Goal: Task Accomplishment & Management: Complete application form

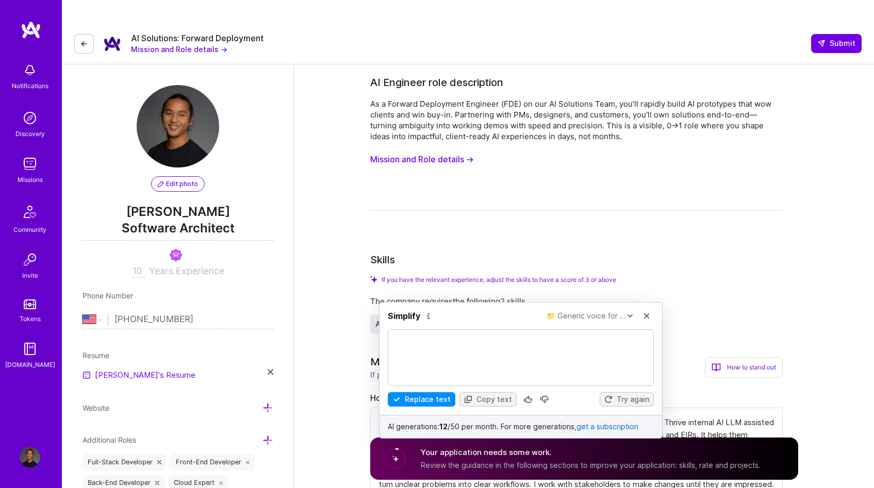
select select "US"
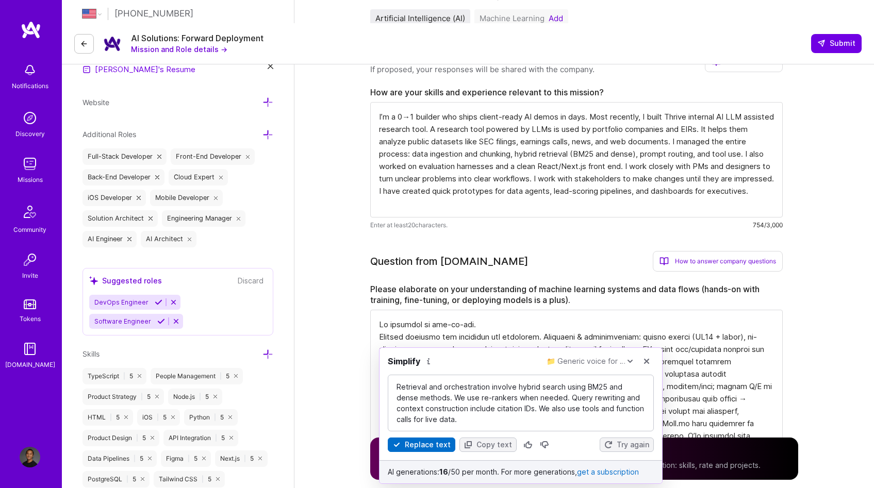
click at [396, 446] on icon at bounding box center [397, 445] width 6 height 4
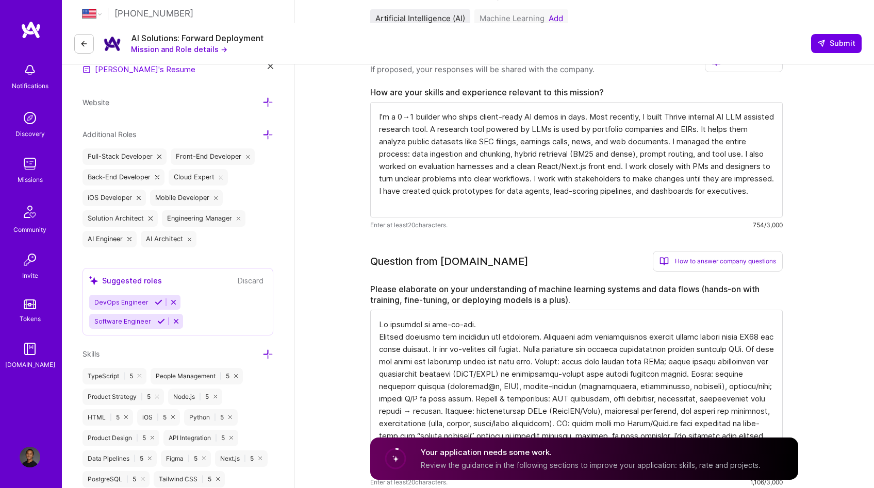
click at [615, 338] on textarea at bounding box center [576, 392] width 413 height 165
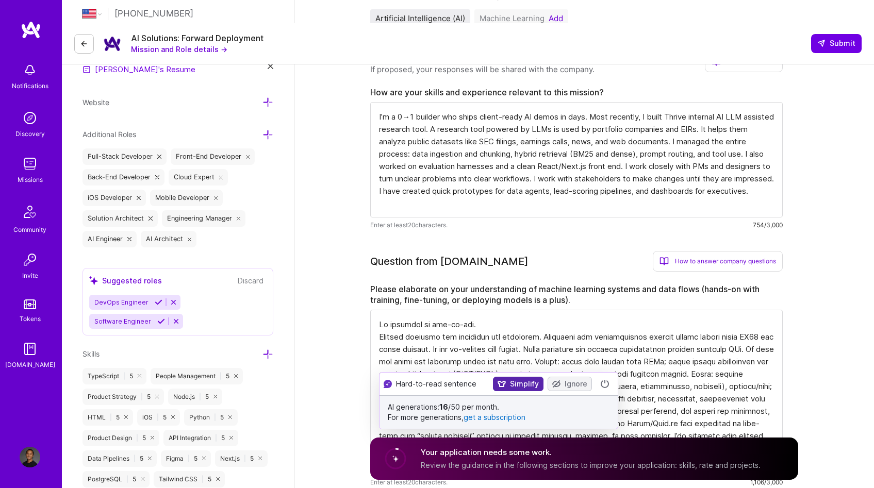
click at [508, 382] on button "Simplify" at bounding box center [518, 384] width 51 height 14
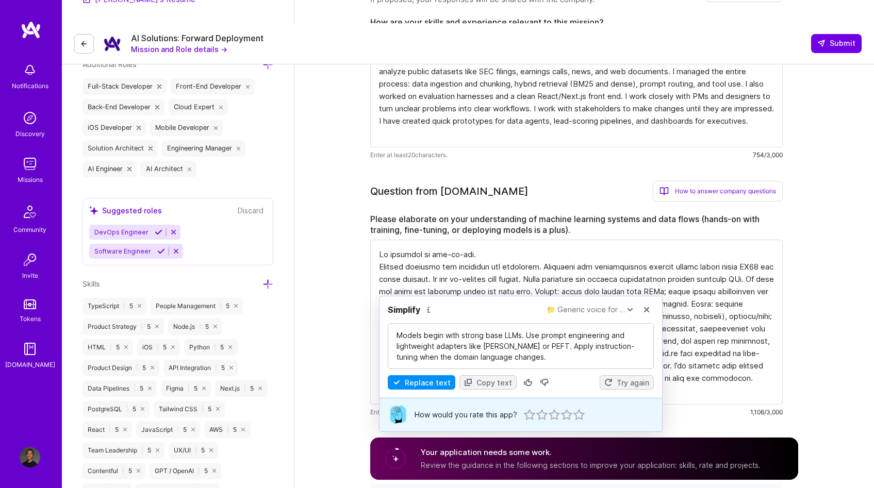
scroll to position [384, 0]
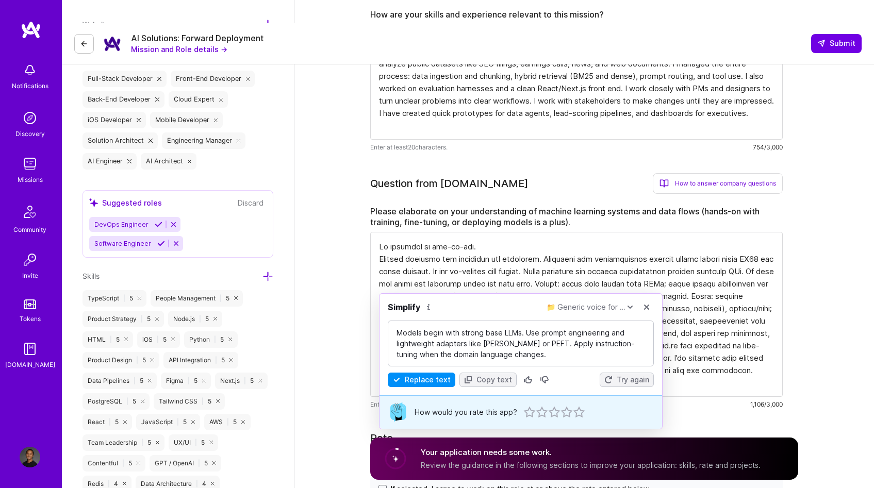
click at [405, 388] on div "Simplify 📁 Generic voice for … Replace text Copy text Try again How would you r…" at bounding box center [521, 361] width 284 height 136
click at [407, 383] on button "Replace text" at bounding box center [422, 380] width 68 height 14
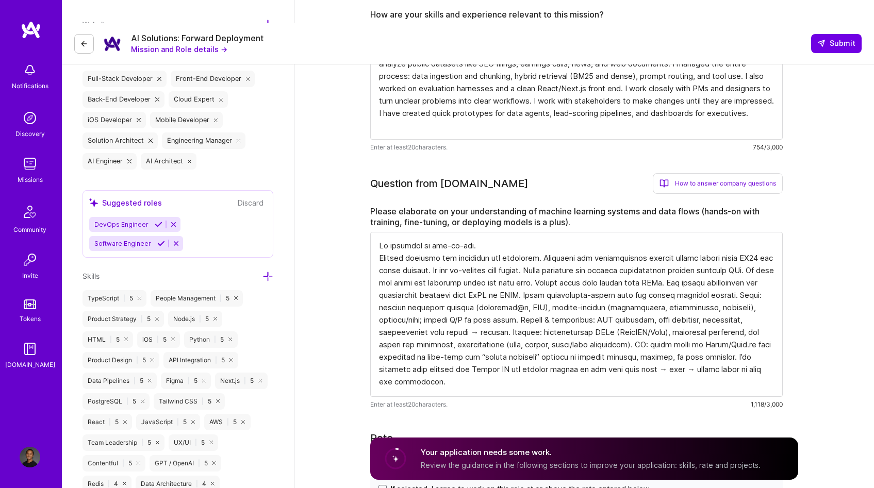
scroll to position [486, 0]
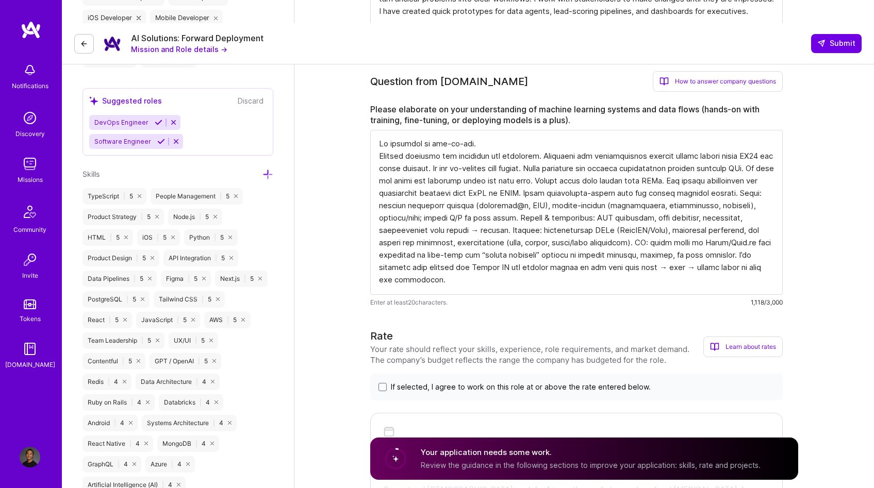
click at [576, 249] on textarea at bounding box center [576, 212] width 413 height 165
drag, startPoint x: 517, startPoint y: 119, endPoint x: 368, endPoint y: 118, distance: 149.1
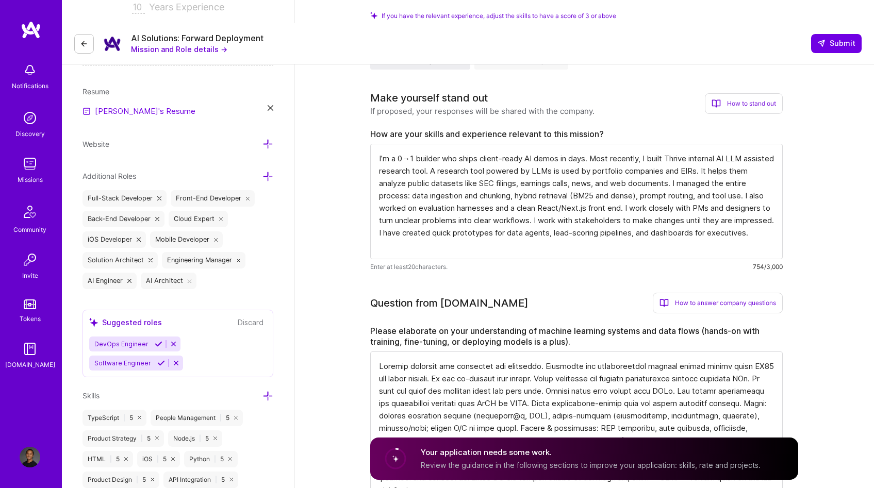
scroll to position [263, 0]
type textarea "Loremip dolorsit ame consectet adi elitseddo. Eiusmodte inc utlaboreetdol magna…"
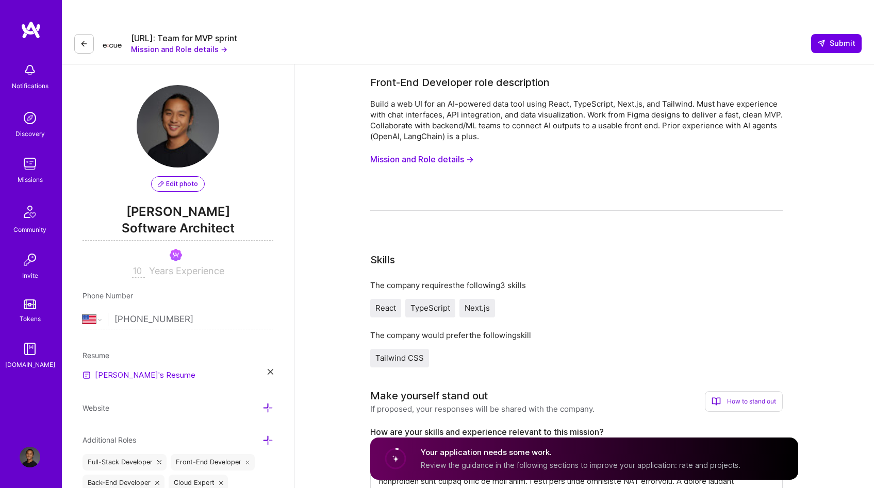
select select "US"
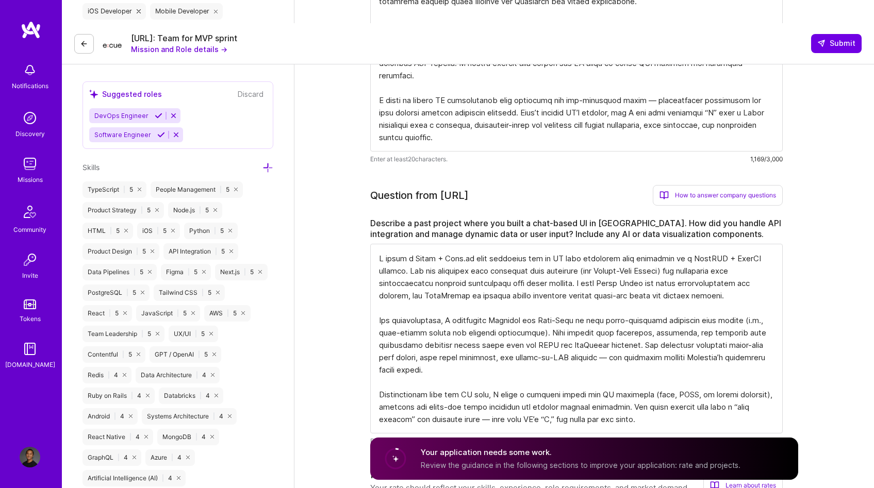
scroll to position [1, 0]
drag, startPoint x: 252, startPoint y: 124, endPoint x: 192, endPoint y: 9, distance: 129.6
click at [251, 123] on div "Suggested roles Discard DevOps Engineer Software Engineer" at bounding box center [178, 115] width 191 height 68
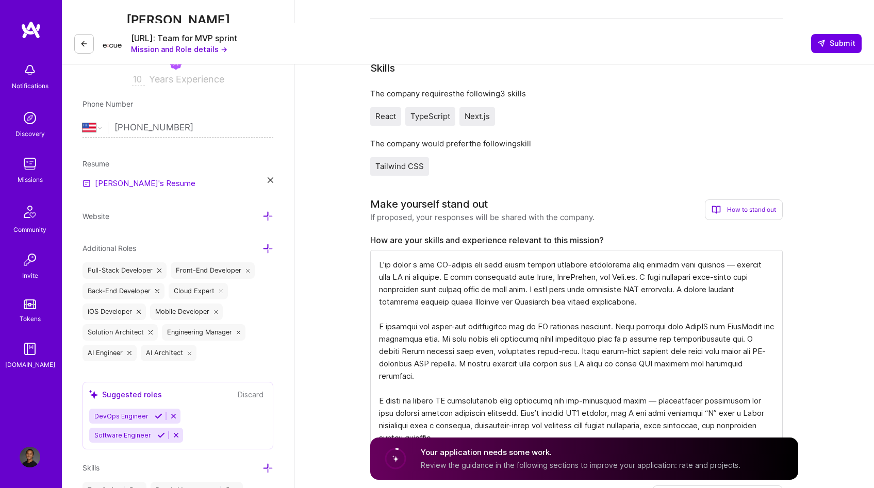
scroll to position [197, 0]
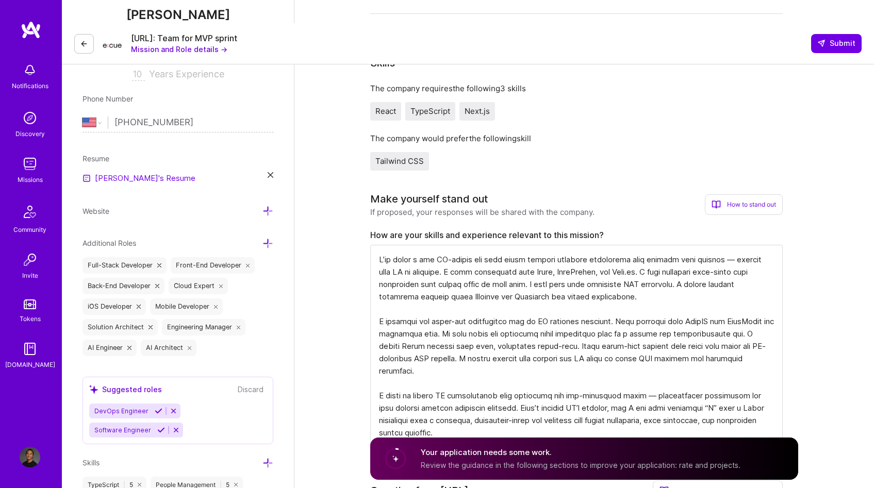
click at [467, 245] on textarea at bounding box center [576, 346] width 413 height 202
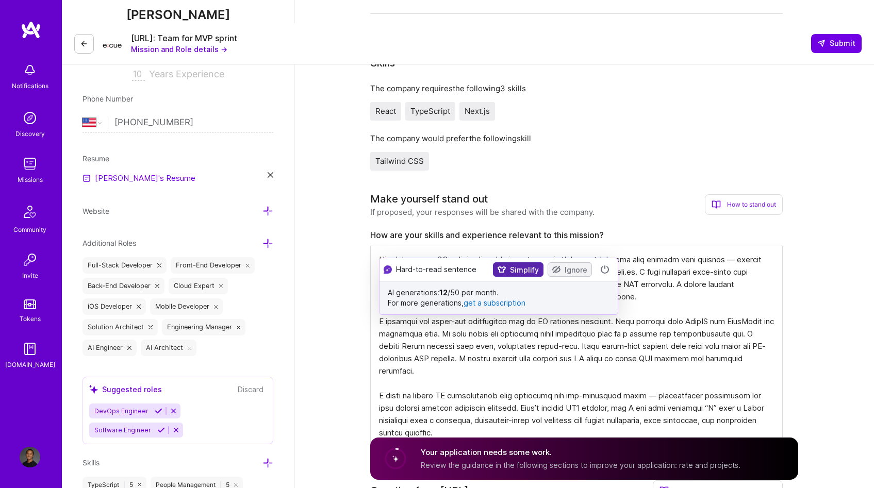
click at [512, 272] on button "Simplify" at bounding box center [518, 270] width 51 height 14
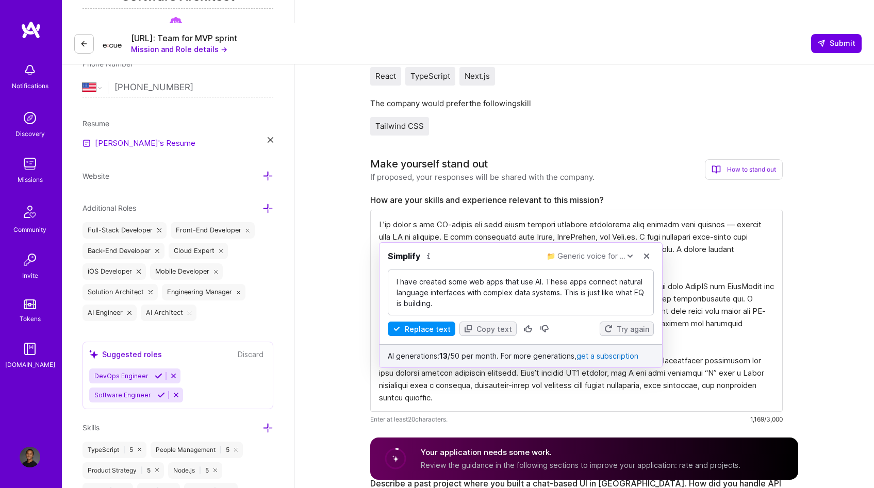
scroll to position [252, 0]
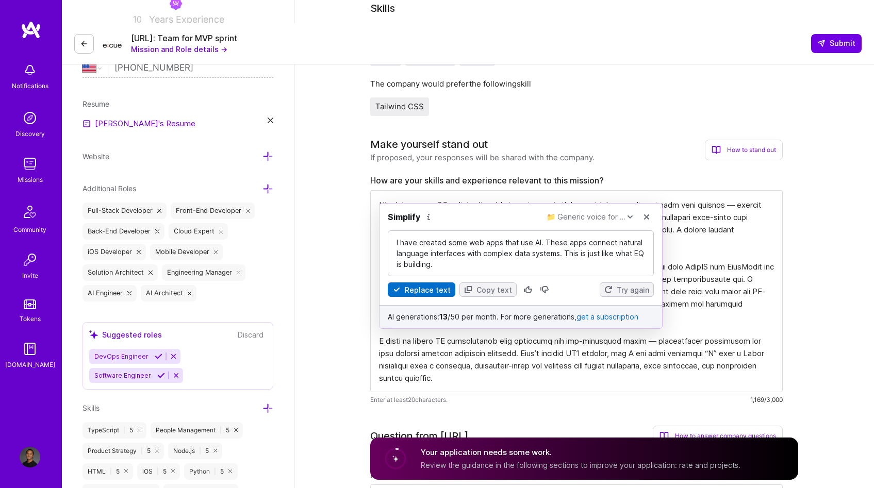
click at [433, 292] on button "Replace text" at bounding box center [422, 290] width 68 height 14
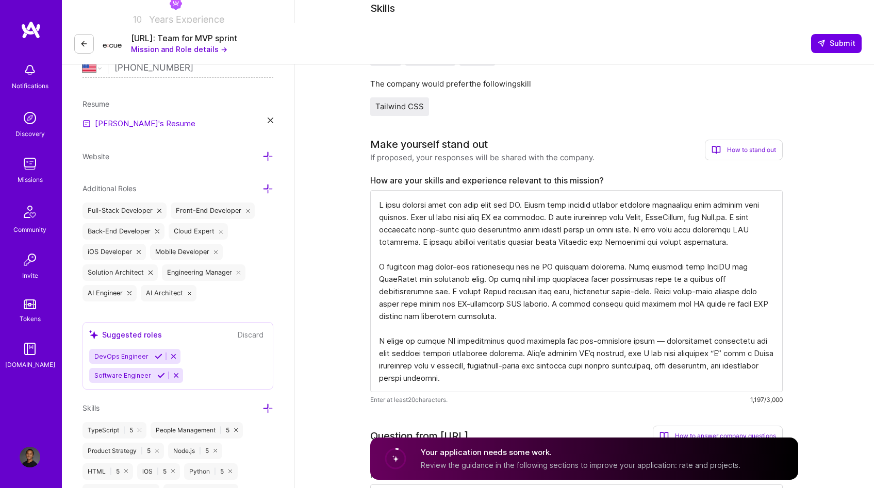
click at [490, 327] on textarea at bounding box center [576, 291] width 413 height 202
drag, startPoint x: 523, startPoint y: 352, endPoint x: 360, endPoint y: 303, distance: 170.3
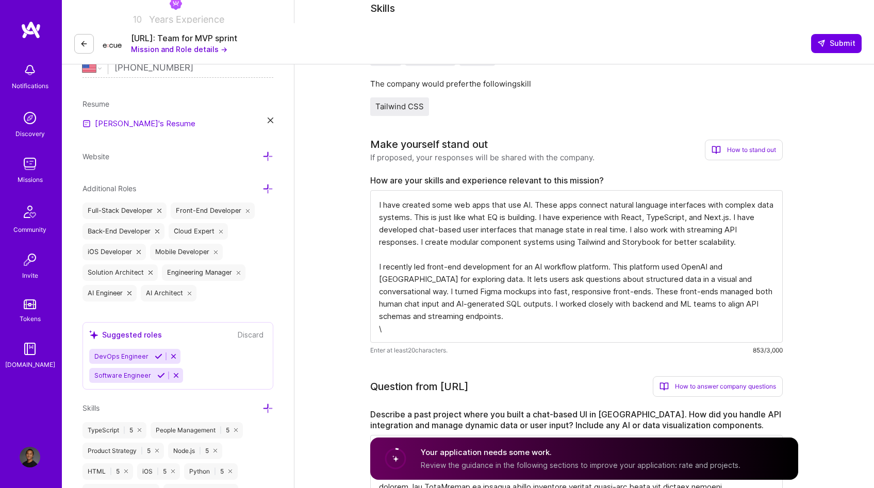
click at [432, 314] on textarea "I have created some web apps that use AI. These apps connect natural language i…" at bounding box center [576, 266] width 413 height 153
click at [432, 309] on textarea "I have created some web apps that use AI. These apps connect natural language i…" at bounding box center [576, 266] width 413 height 153
drag, startPoint x: 478, startPoint y: 280, endPoint x: 608, endPoint y: 291, distance: 130.4
click at [608, 291] on textarea "I have created some web apps that use AI. These apps connect natural language i…" at bounding box center [576, 266] width 413 height 153
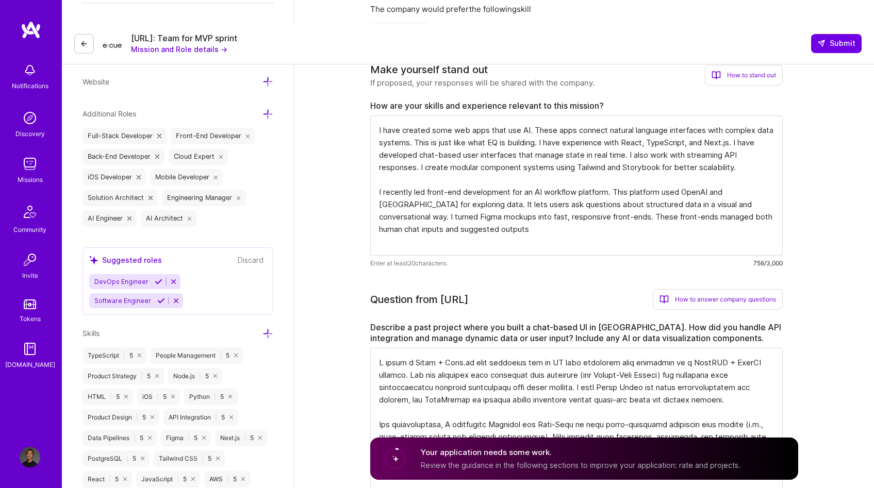
scroll to position [328, 0]
type textarea "I have created some web apps that use AI. These apps connect natural language i…"
click at [578, 354] on textarea at bounding box center [576, 442] width 413 height 190
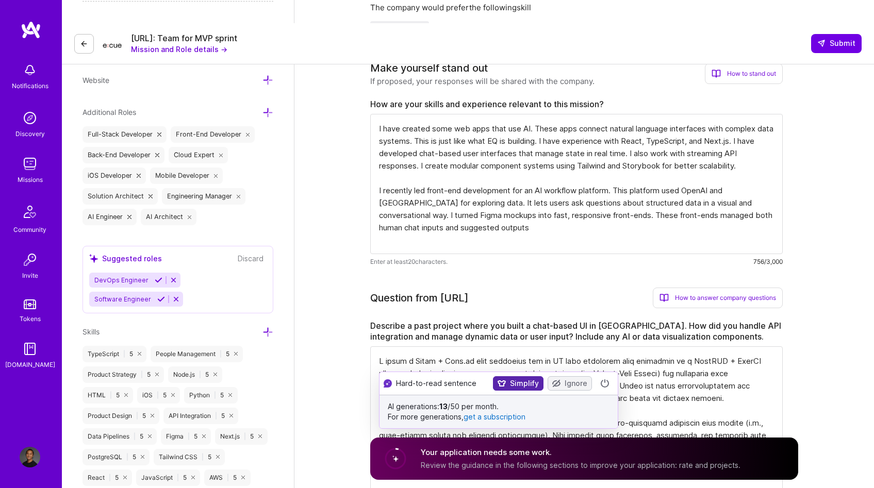
click at [514, 380] on button "Simplify" at bounding box center [518, 383] width 51 height 14
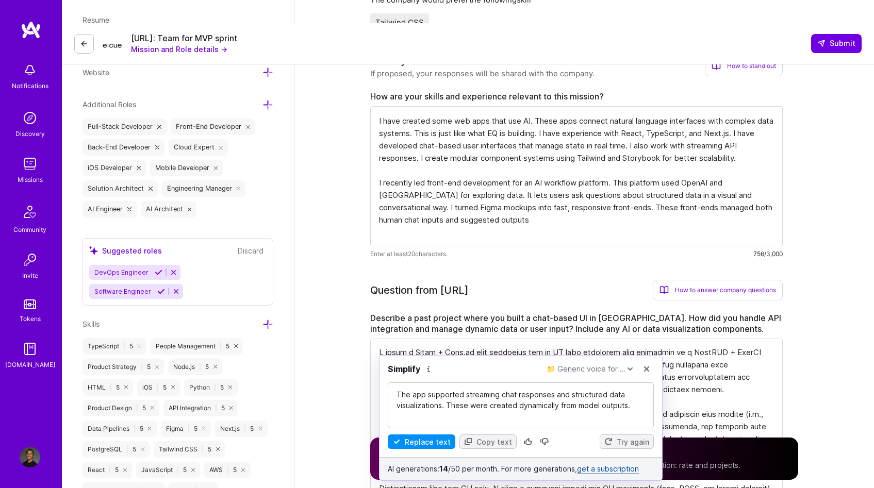
scroll to position [344, 0]
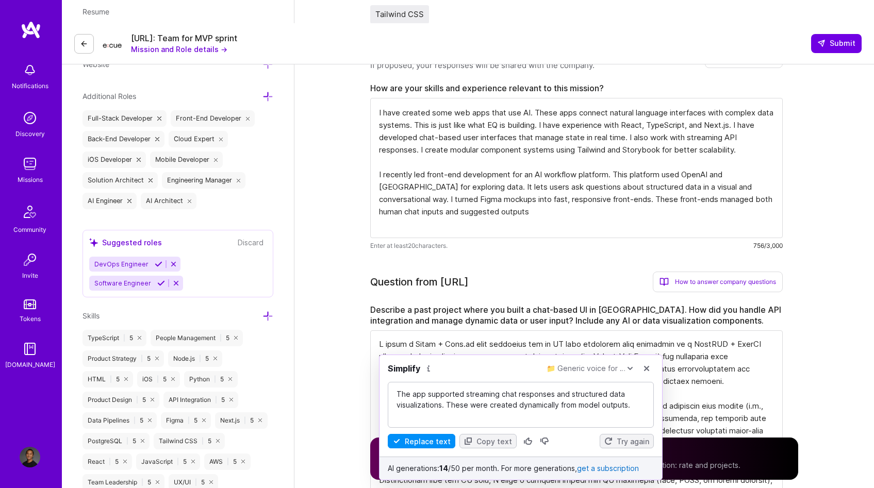
click at [419, 440] on button "Replace text" at bounding box center [422, 441] width 68 height 14
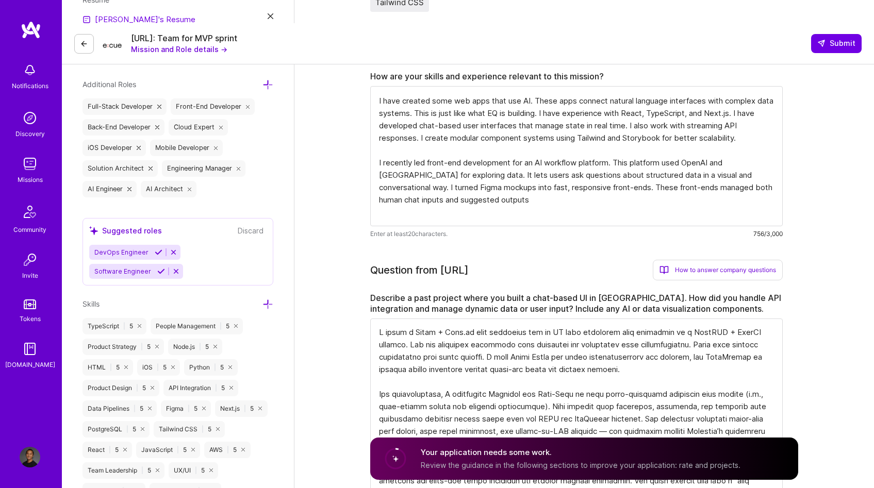
scroll to position [357, 0]
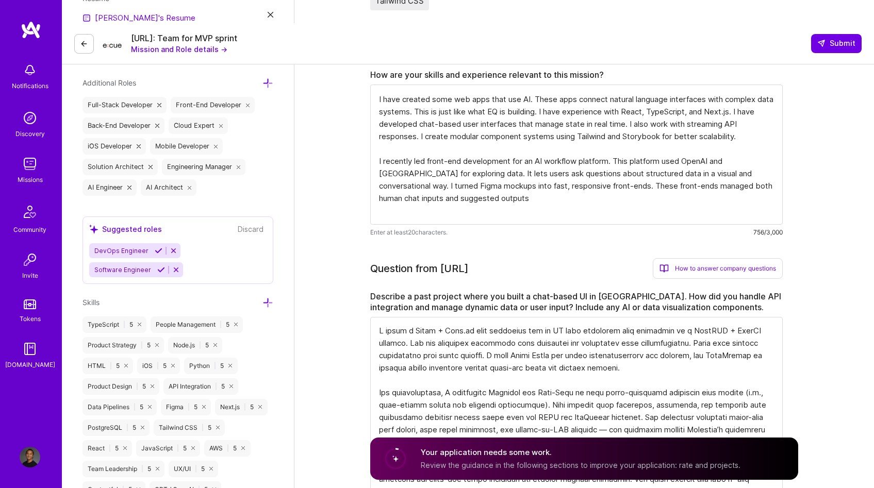
click at [523, 337] on textarea at bounding box center [576, 412] width 413 height 190
drag, startPoint x: 701, startPoint y: 343, endPoint x: 526, endPoint y: 333, distance: 175.7
click at [526, 333] on textarea at bounding box center [576, 412] width 413 height 190
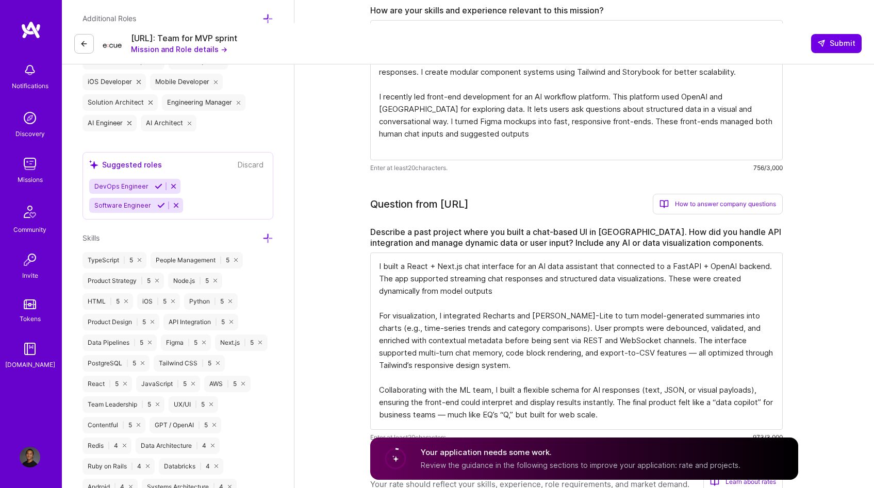
scroll to position [444, 0]
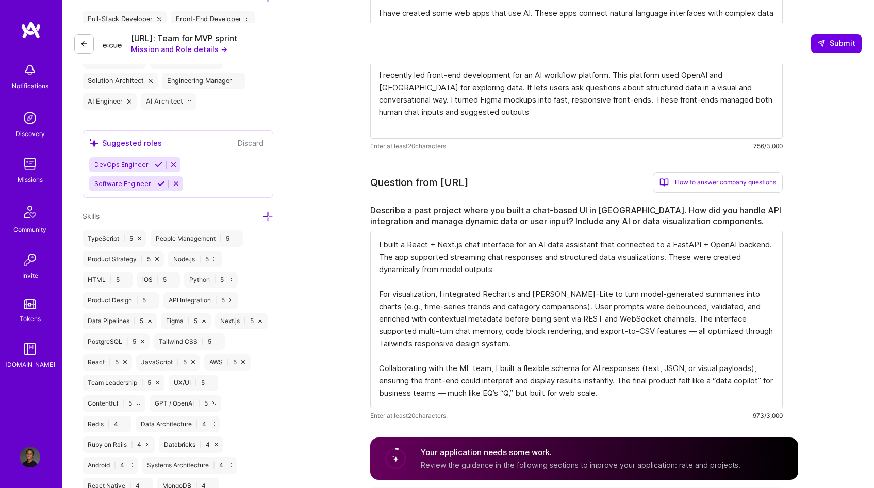
drag, startPoint x: 549, startPoint y: 281, endPoint x: 333, endPoint y: 317, distance: 219.5
click at [408, 281] on textarea "I built a React + Next.js chat interface for an AI data assistant that connecte…" at bounding box center [576, 319] width 413 height 177
click at [396, 269] on textarea "I built a React + Next.js chat interface for an AI data assistant that connecte…" at bounding box center [576, 319] width 413 height 177
drag, startPoint x: 376, startPoint y: 269, endPoint x: 571, endPoint y: 282, distance: 195.3
click at [571, 282] on textarea "I built a React + Next.js chat interface for an AI data assistant that connecte…" at bounding box center [576, 319] width 413 height 177
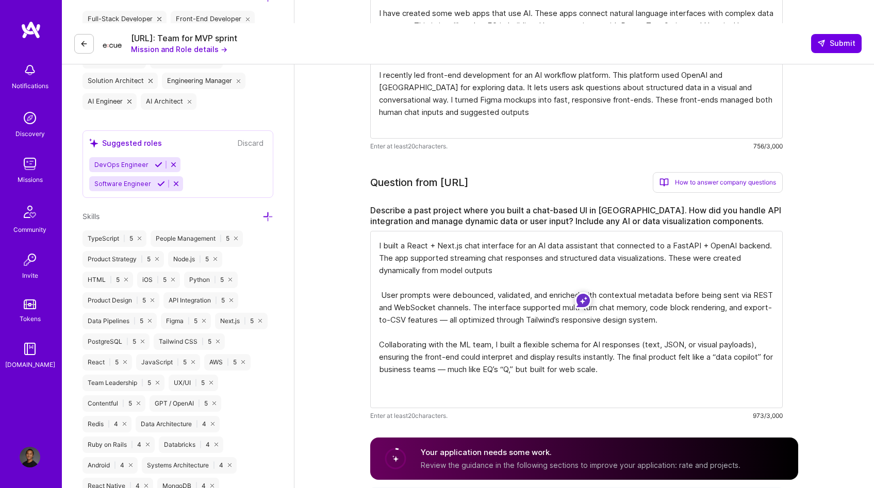
scroll to position [0, 0]
click at [547, 297] on textarea "I built a React + Next.js chat interface for an AI data assistant that connecte…" at bounding box center [576, 307] width 413 height 153
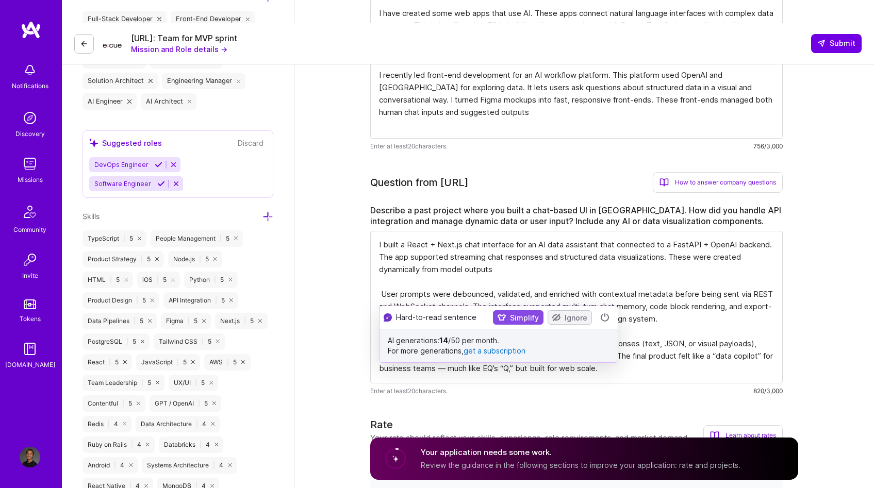
scroll to position [1, 0]
drag, startPoint x: 757, startPoint y: 298, endPoint x: 665, endPoint y: 300, distance: 91.8
click at [757, 298] on textarea "I built a React + Next.js chat interface for an AI data assistant that connecte…" at bounding box center [576, 307] width 413 height 153
click at [504, 314] on button "Simplify" at bounding box center [518, 316] width 51 height 14
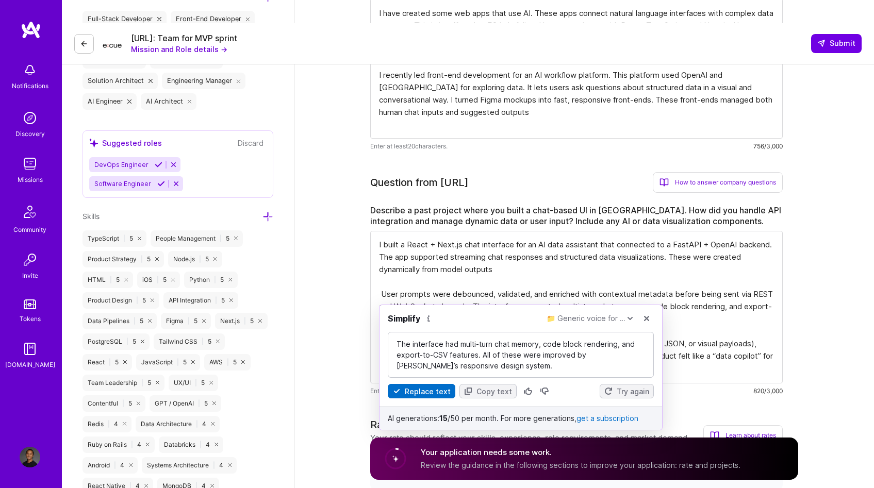
scroll to position [0, 0]
click at [423, 391] on button "Replace text" at bounding box center [422, 391] width 68 height 14
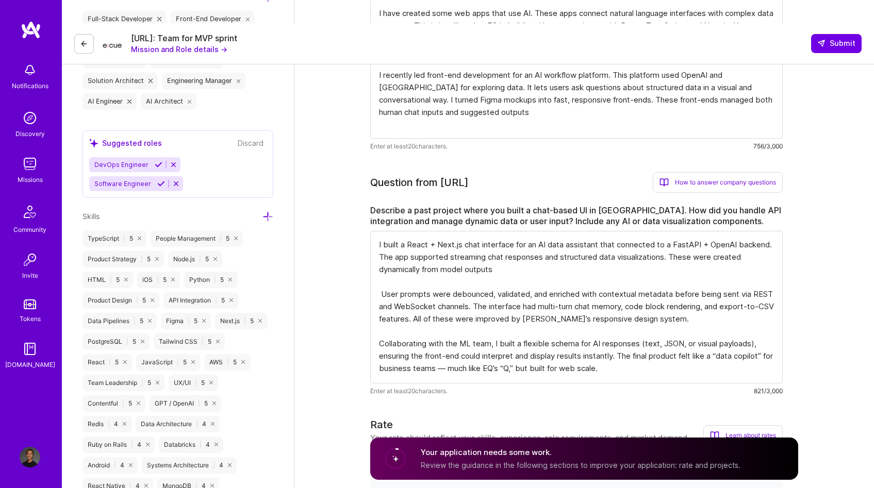
click at [433, 319] on textarea "I built a React + Next.js chat interface for an AI data assistant that connecte…" at bounding box center [576, 307] width 413 height 153
drag, startPoint x: 423, startPoint y: 315, endPoint x: 650, endPoint y: 337, distance: 227.5
click at [649, 338] on textarea "I built a React + Next.js chat interface for an AI data assistant that connecte…" at bounding box center [576, 307] width 413 height 153
click at [650, 337] on textarea "I built a React + Next.js chat interface for an AI data assistant that connecte…" at bounding box center [576, 307] width 413 height 153
click at [653, 332] on textarea "I built a React + Next.js chat interface for an AI data assistant that connecte…" at bounding box center [576, 307] width 413 height 153
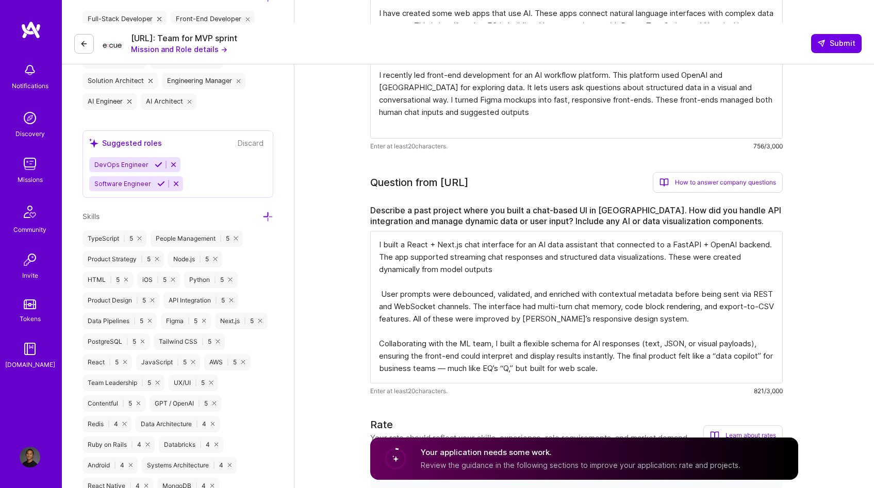
click at [709, 345] on textarea "I built a React + Next.js chat interface for an AI data assistant that connecte…" at bounding box center [576, 307] width 413 height 153
click at [480, 321] on textarea "I built a React + Next.js chat interface for an AI data assistant that connecte…" at bounding box center [576, 307] width 413 height 153
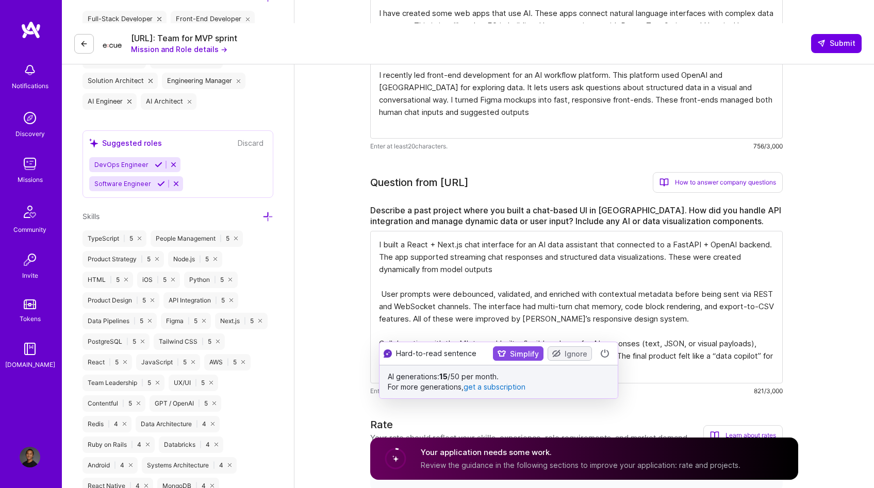
drag, startPoint x: 490, startPoint y: 322, endPoint x: 499, endPoint y: 322, distance: 9.3
click at [490, 322] on textarea "I built a React + Next.js chat interface for an AI data assistant that connecte…" at bounding box center [576, 307] width 413 height 153
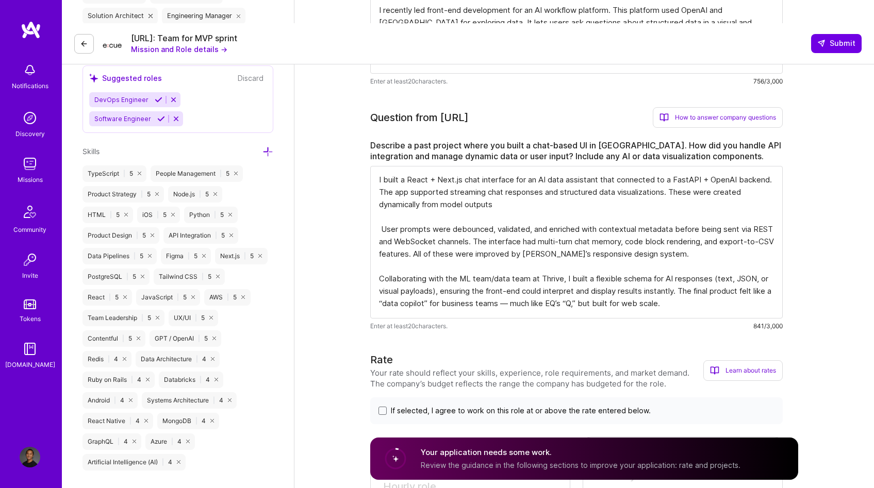
scroll to position [530, 0]
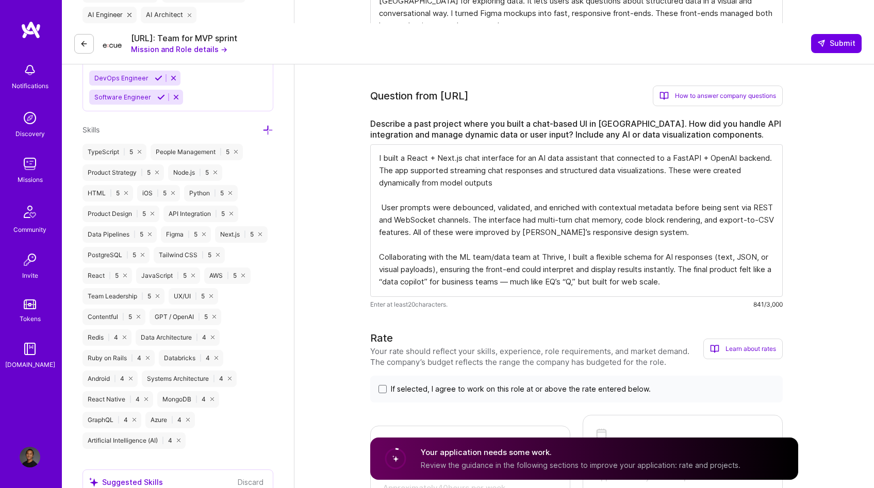
click at [467, 268] on textarea "I built a React + Next.js chat interface for an AI data assistant that connecte…" at bounding box center [576, 220] width 413 height 153
click at [438, 241] on textarea "I built a React + Next.js chat interface for an AI data assistant that connecte…" at bounding box center [576, 220] width 413 height 153
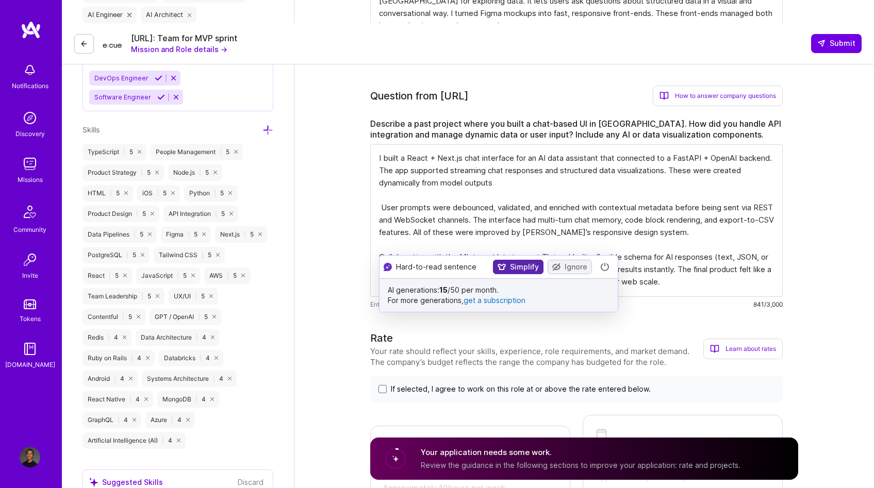
click at [506, 264] on button "Simplify" at bounding box center [518, 267] width 51 height 14
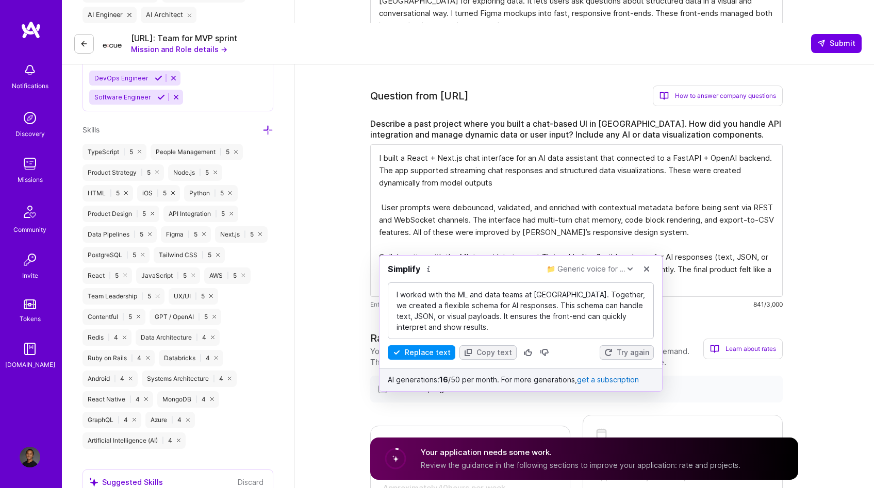
scroll to position [0, 0]
click at [415, 352] on button "Replace text" at bounding box center [422, 353] width 68 height 14
type textarea "I built a React + Next.js chat interface for an AI data assistant that connecte…"
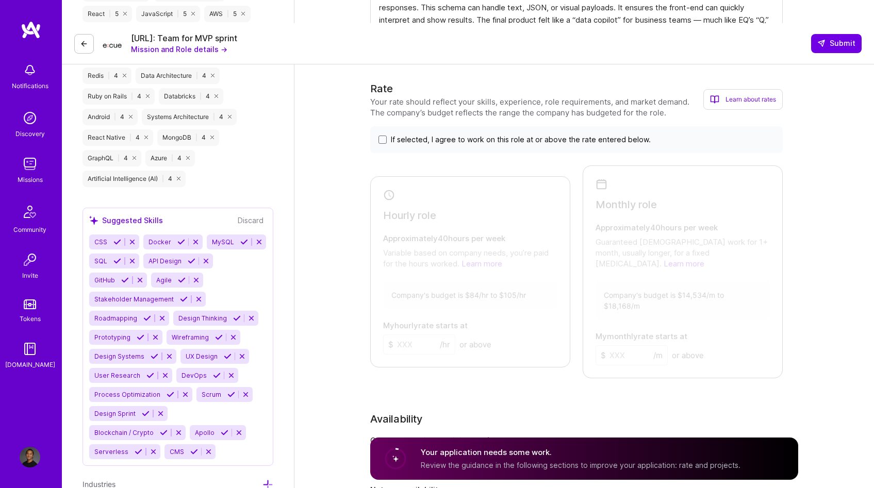
scroll to position [805, 0]
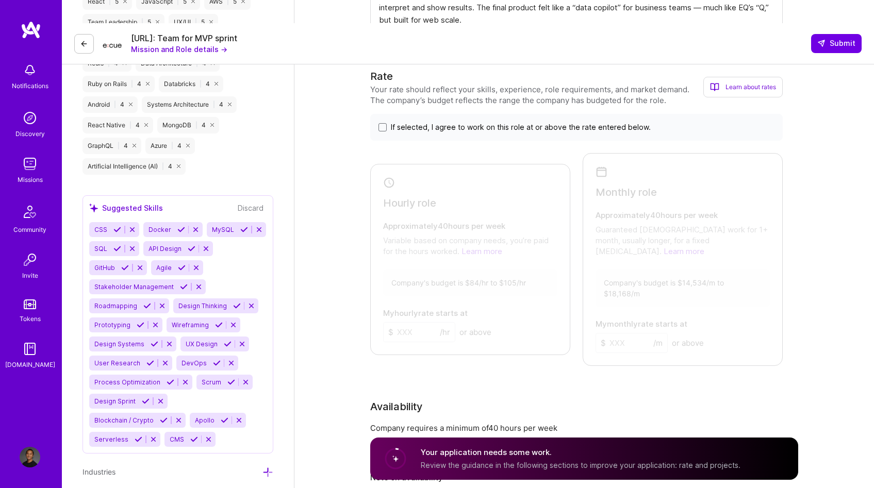
click at [455, 122] on span "If selected, I agree to work on this role at or above the rate entered below." at bounding box center [521, 127] width 260 height 10
click at [0, 0] on input "If selected, I agree to work on this role at or above the rate entered below." at bounding box center [0, 0] width 0 height 0
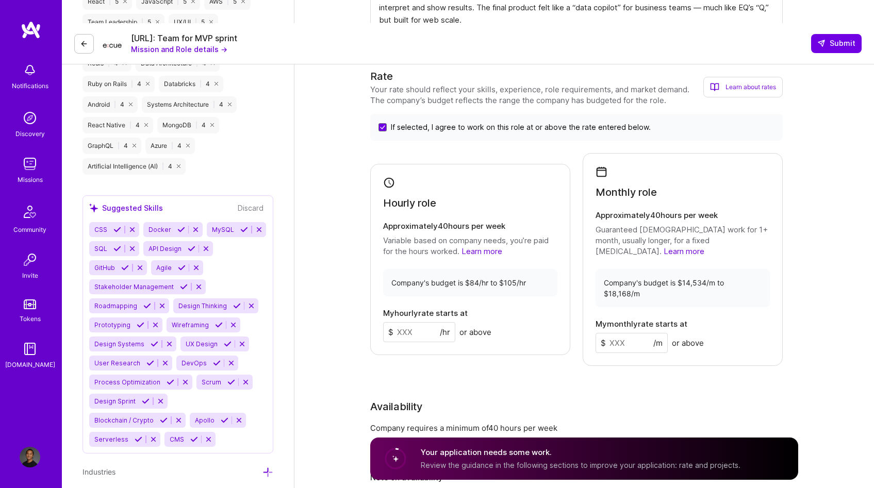
click at [420, 322] on input at bounding box center [419, 332] width 72 height 20
type input "105"
click at [638, 333] on input at bounding box center [632, 343] width 72 height 20
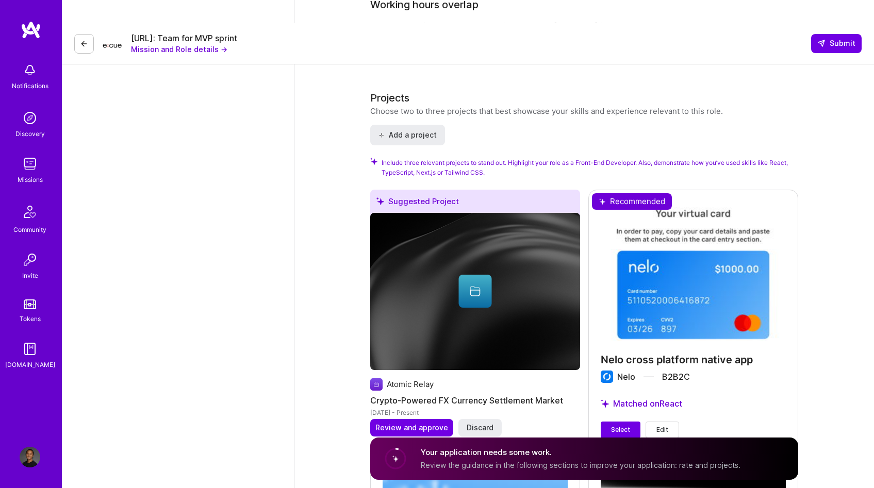
scroll to position [1432, 0]
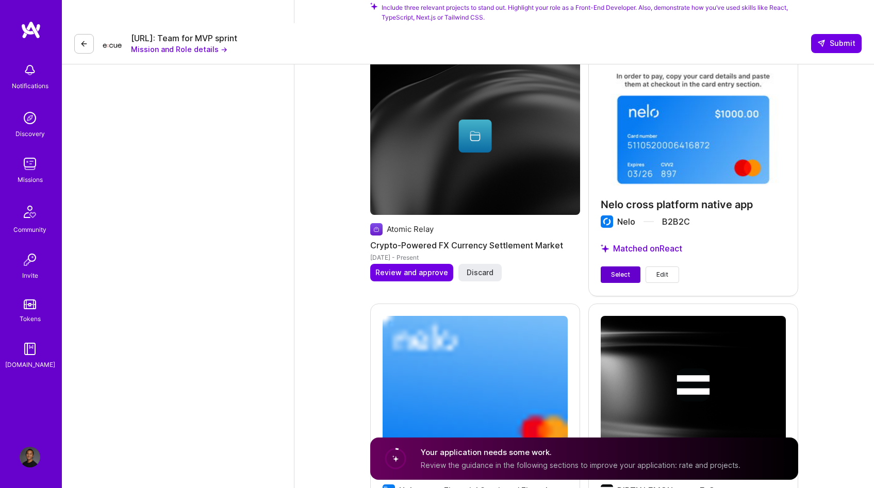
type input "18000"
click at [619, 270] on span "Select" at bounding box center [620, 274] width 19 height 9
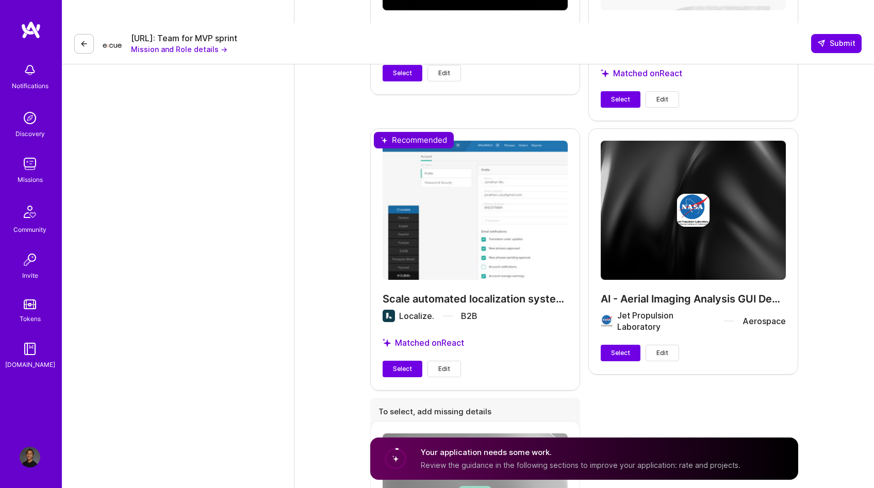
scroll to position [2327, 0]
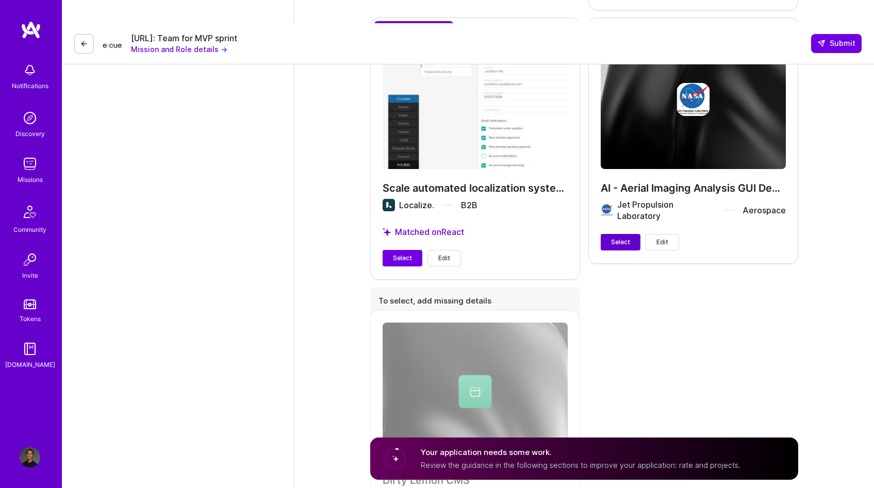
click at [627, 238] on span "Select" at bounding box center [620, 242] width 19 height 9
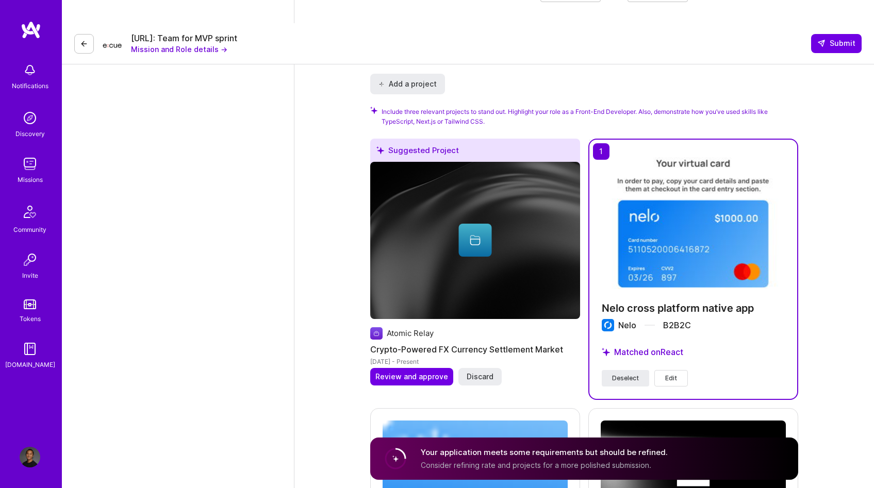
scroll to position [1424, 0]
click at [861, 34] on button "Submit" at bounding box center [836, 43] width 51 height 19
click at [846, 38] on span "Submit" at bounding box center [836, 43] width 38 height 10
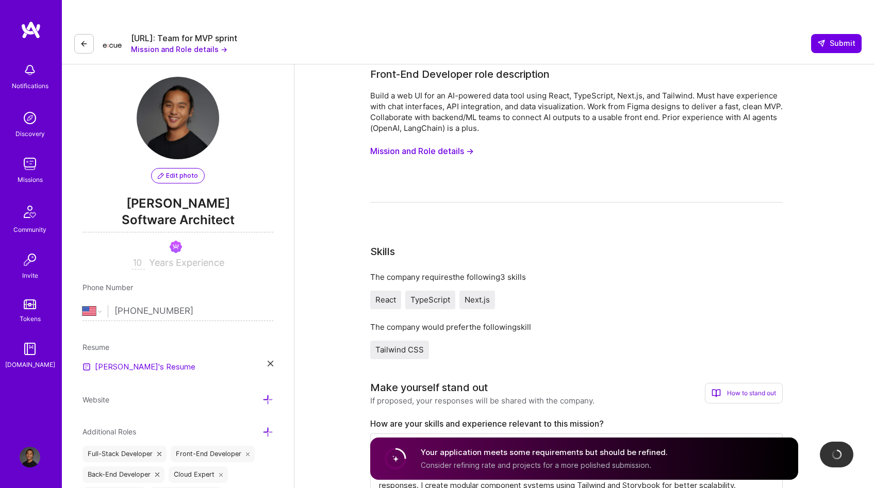
scroll to position [0, 0]
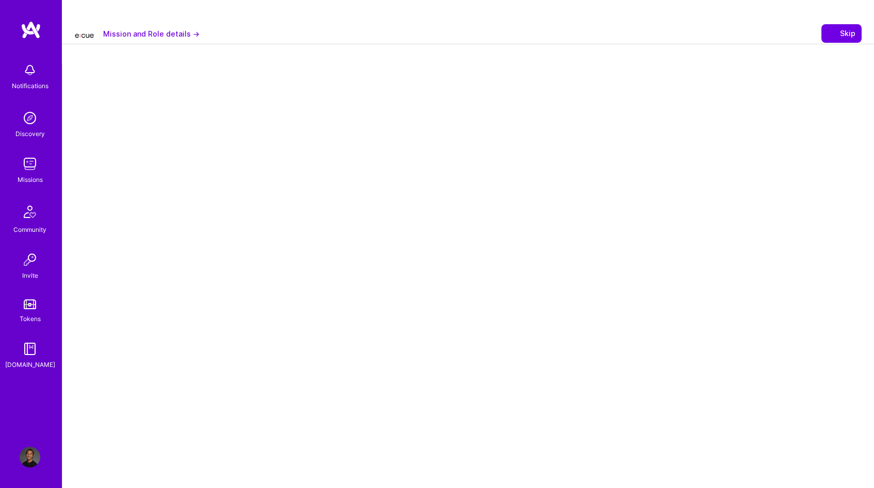
select select "US"
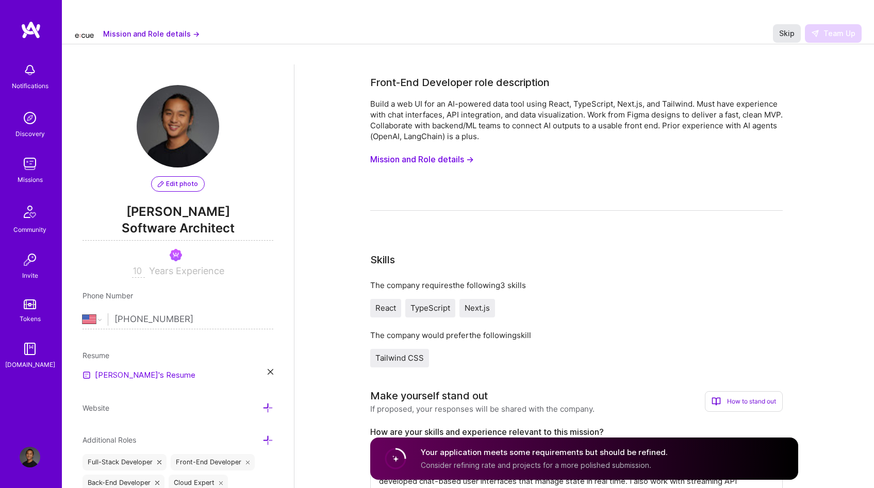
click at [784, 28] on span "Skip" at bounding box center [786, 33] width 15 height 10
